Goal: Navigation & Orientation: Find specific page/section

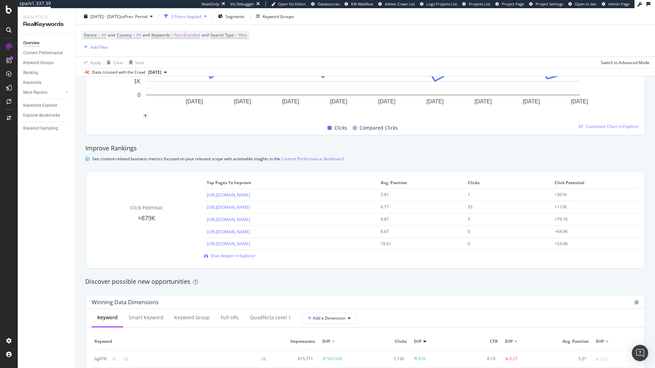
scroll to position [376, 0]
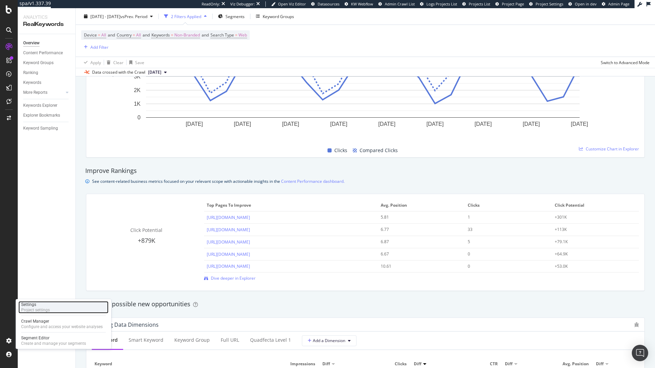
click at [39, 308] on div "Project settings" at bounding box center [35, 309] width 29 height 5
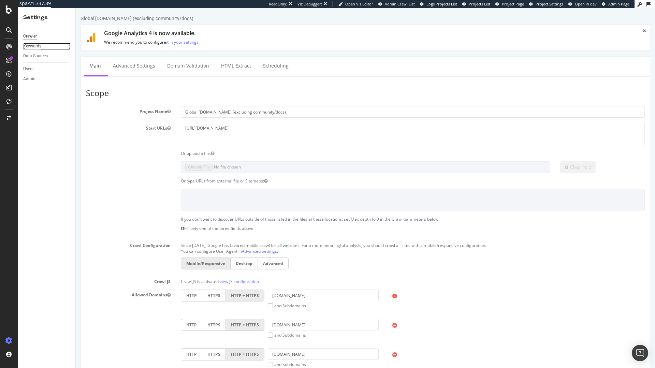
click at [39, 46] on div "Keywords" at bounding box center [32, 46] width 18 height 7
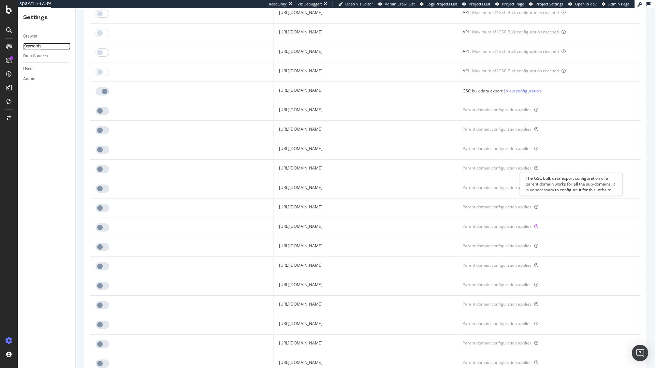
scroll to position [147, 0]
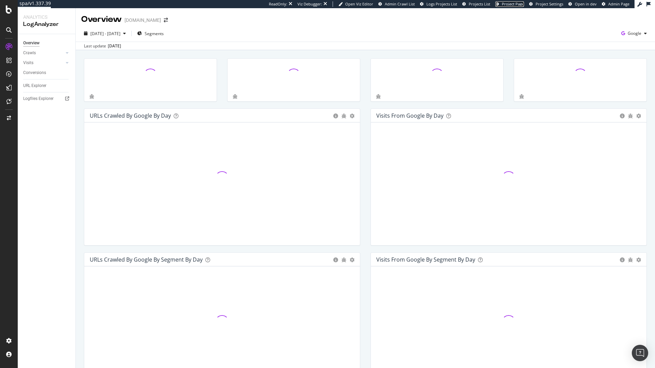
click at [515, 3] on span "Project Page" at bounding box center [513, 3] width 22 height 5
